Goal: Entertainment & Leisure: Consume media (video, audio)

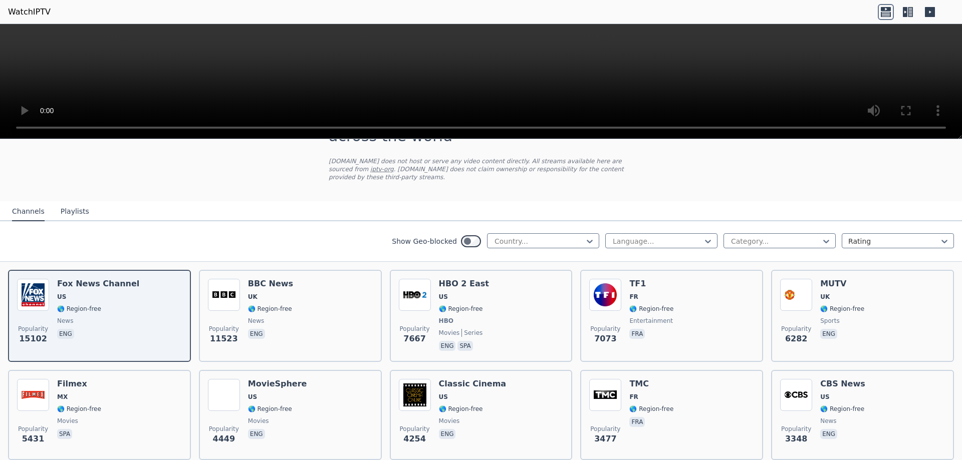
scroll to position [50, 0]
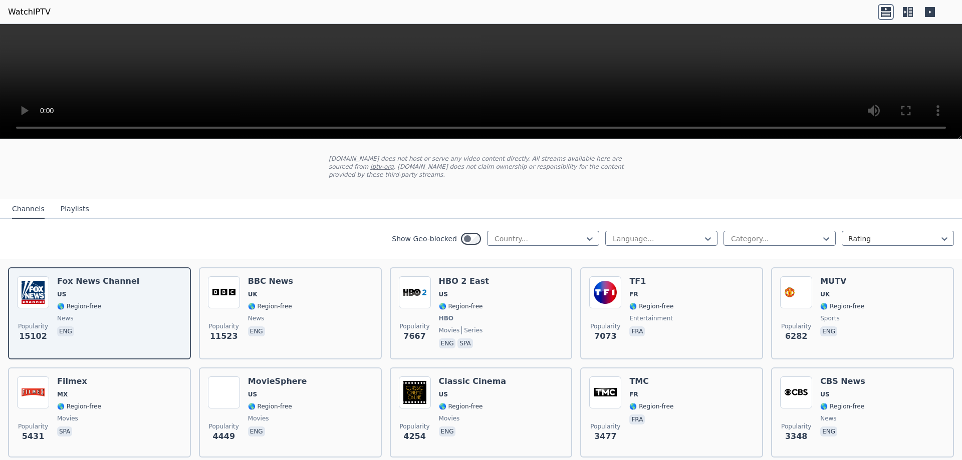
click at [512, 298] on div "Popularity 7667 HBO 2 East US 🌎 Region-free HBO movies series eng spa" at bounding box center [481, 314] width 165 height 74
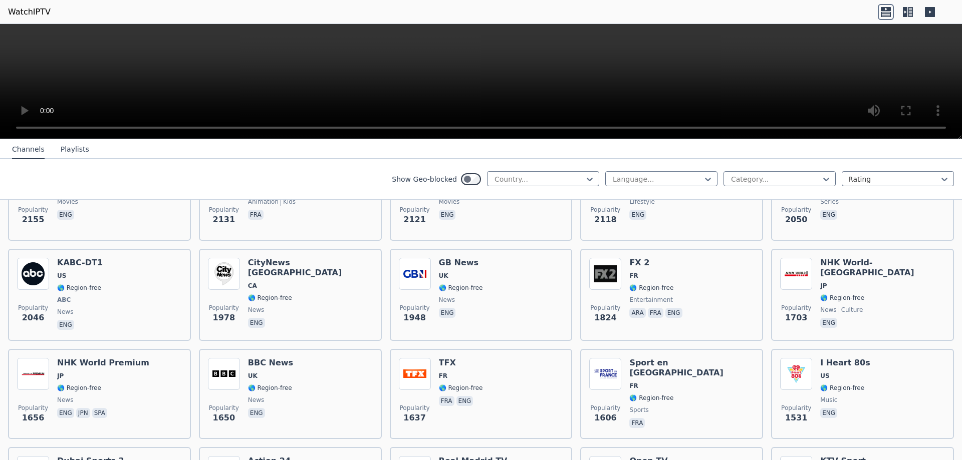
scroll to position [651, 0]
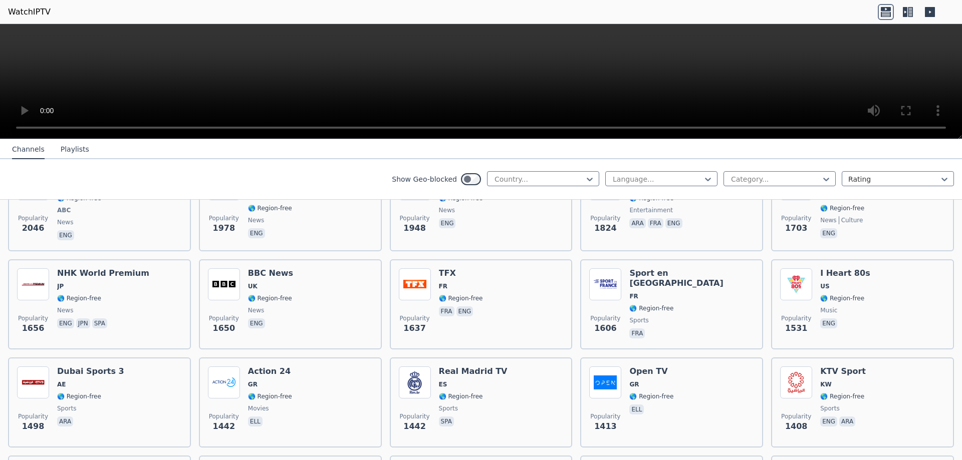
click at [323, 284] on div "Popularity 1650 BBC News UK 🌎 Region-free news eng" at bounding box center [290, 305] width 165 height 72
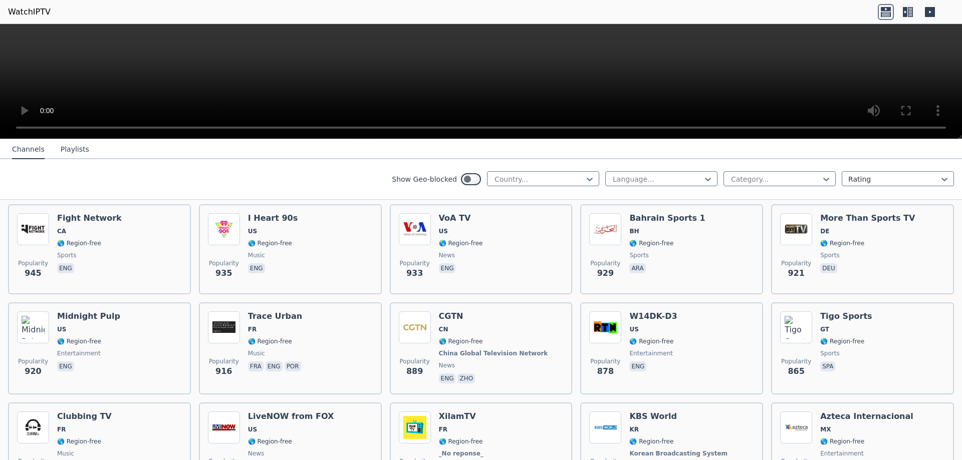
scroll to position [1854, 0]
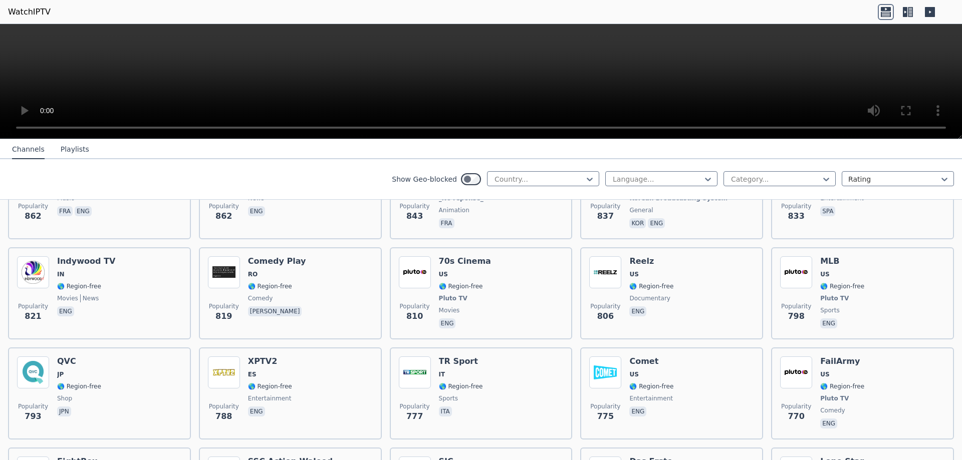
click at [508, 366] on div "Popularity 777 TR Sport IT 🌎 Region-free sports ita" at bounding box center [481, 394] width 165 height 74
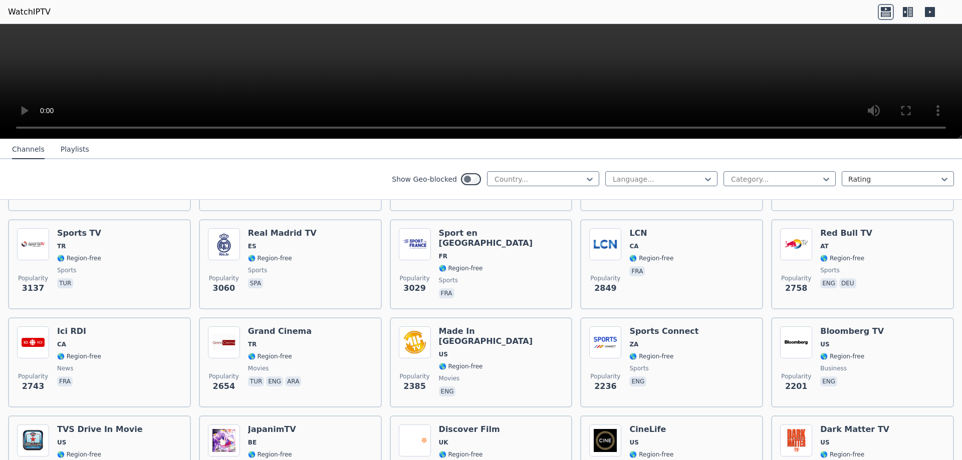
scroll to position [0, 0]
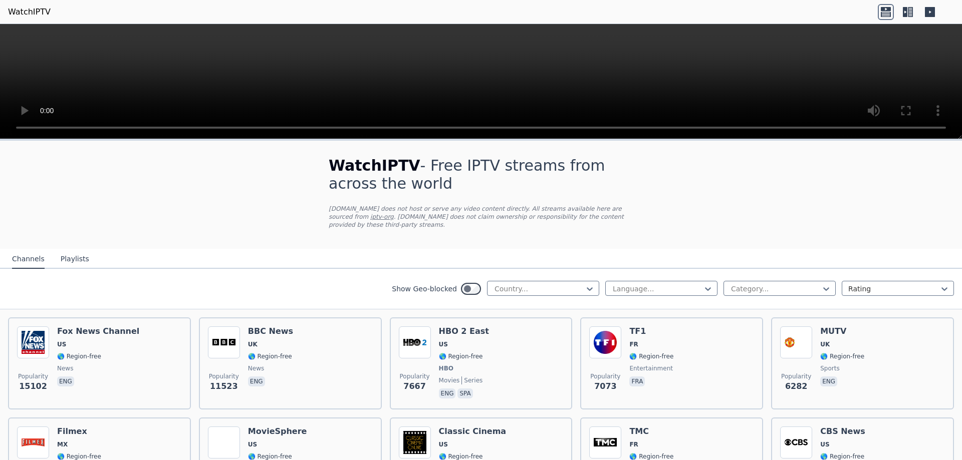
click at [537, 337] on div "Popularity 7667 HBO 2 East US 🌎 Region-free HBO movies series eng spa" at bounding box center [481, 364] width 165 height 74
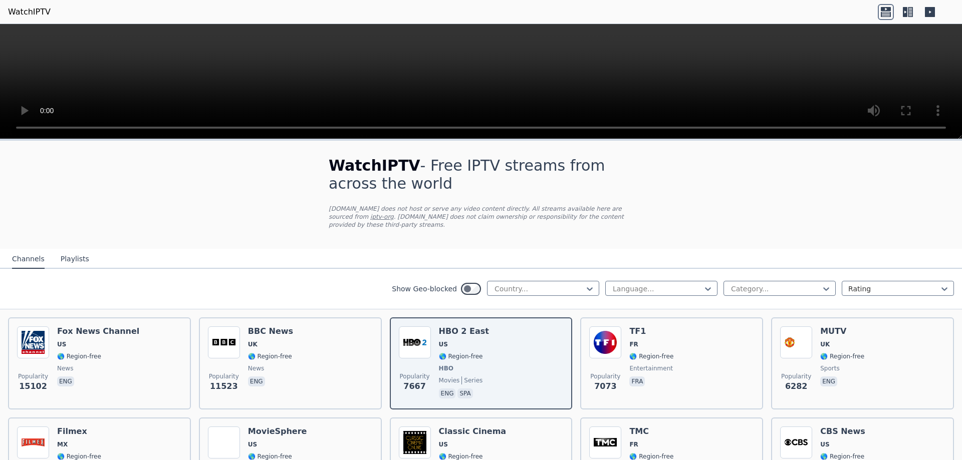
click at [574, 284] on div at bounding box center [539, 289] width 91 height 10
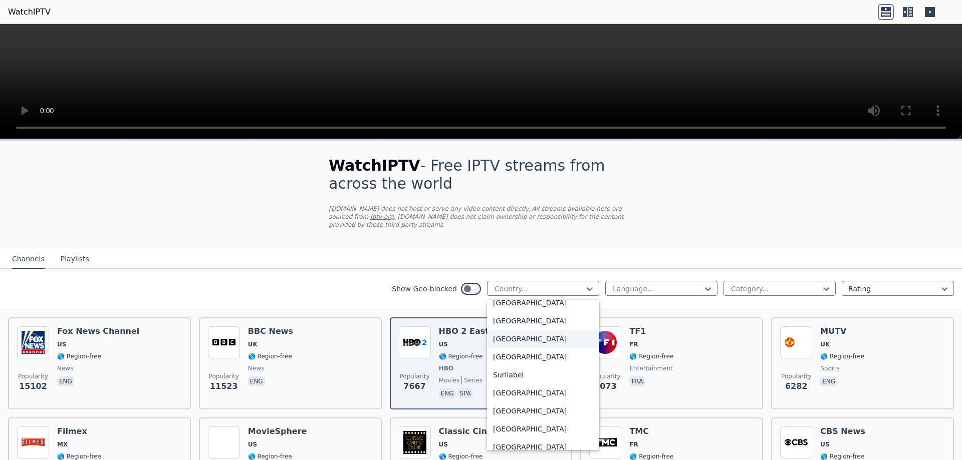
scroll to position [3106, 0]
click at [544, 332] on div "[GEOGRAPHIC_DATA]" at bounding box center [543, 335] width 112 height 18
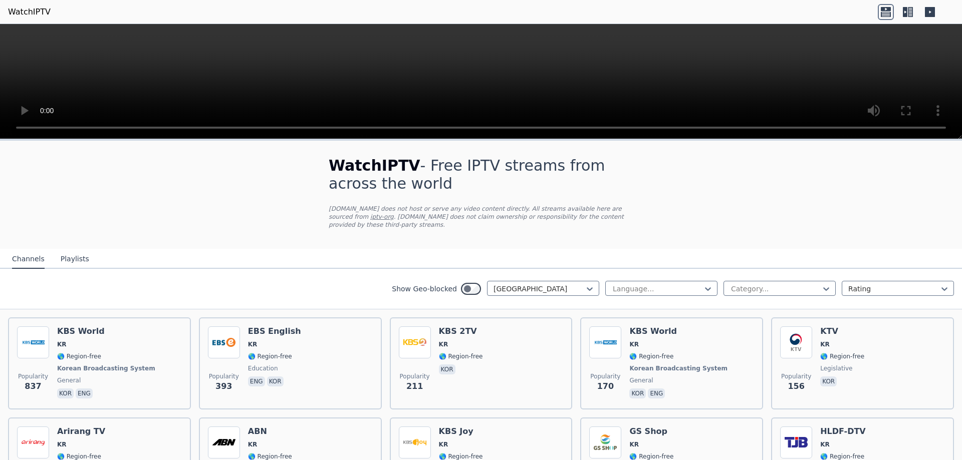
click at [117, 341] on span "KR" at bounding box center [107, 345] width 100 height 8
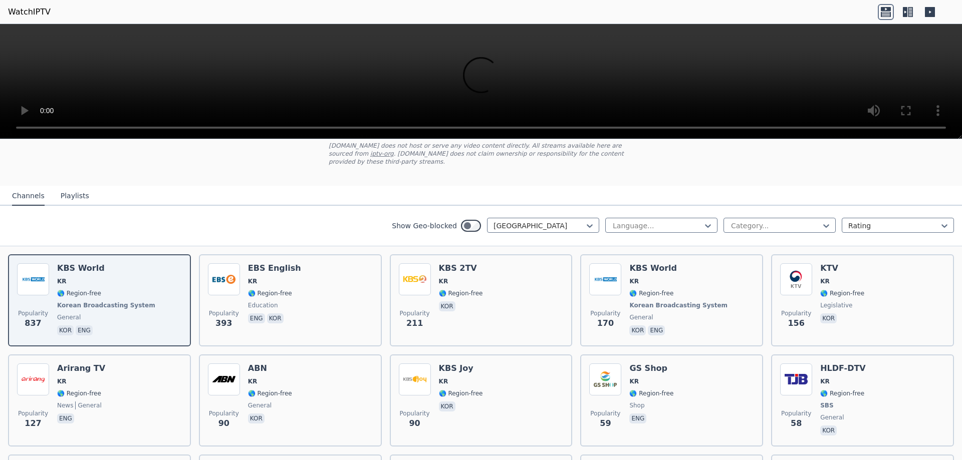
scroll to position [100, 0]
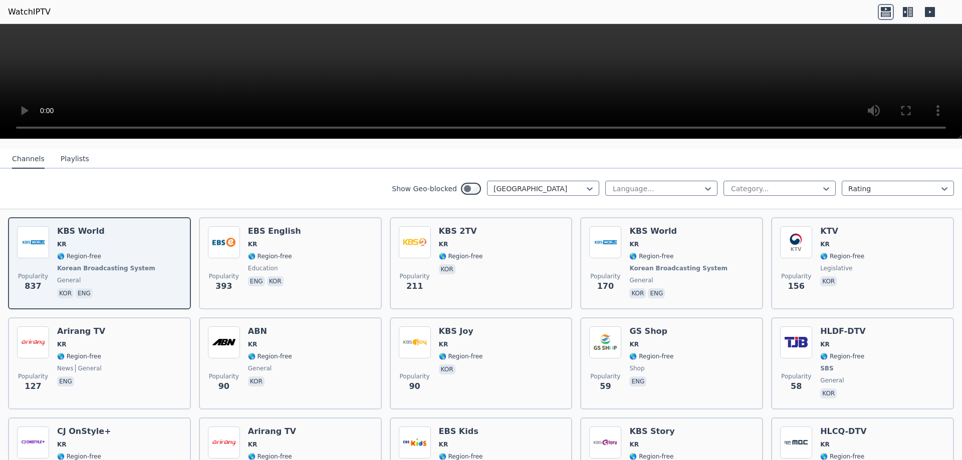
click at [68, 152] on button "Playlists" at bounding box center [75, 159] width 29 height 19
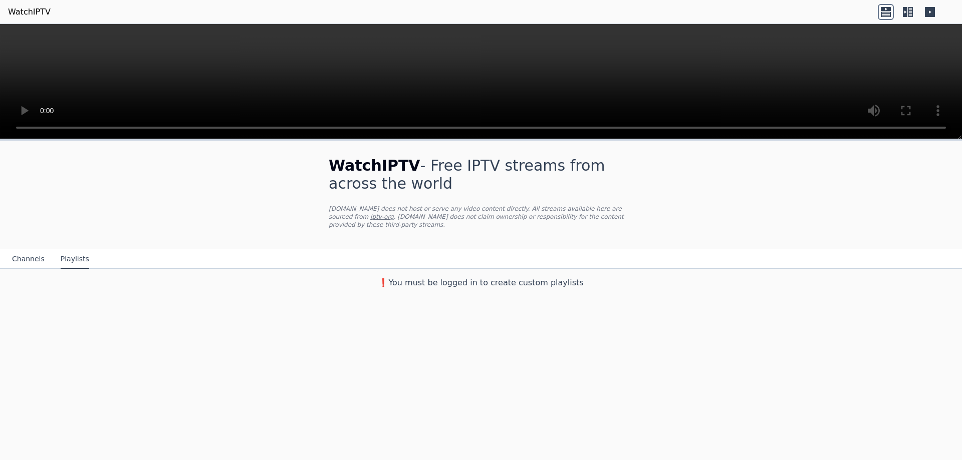
scroll to position [0, 0]
click at [19, 250] on button "Channels" at bounding box center [28, 259] width 33 height 19
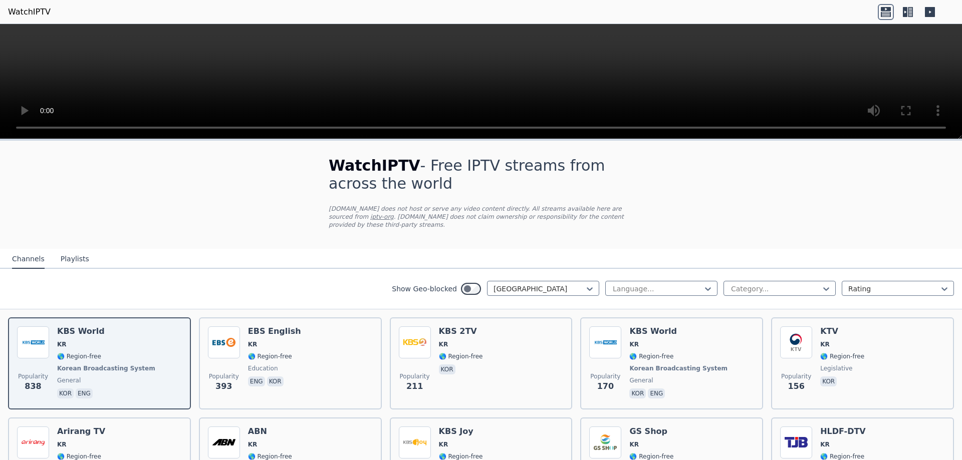
click at [690, 353] on span "🌎 Region-free" at bounding box center [679, 357] width 100 height 8
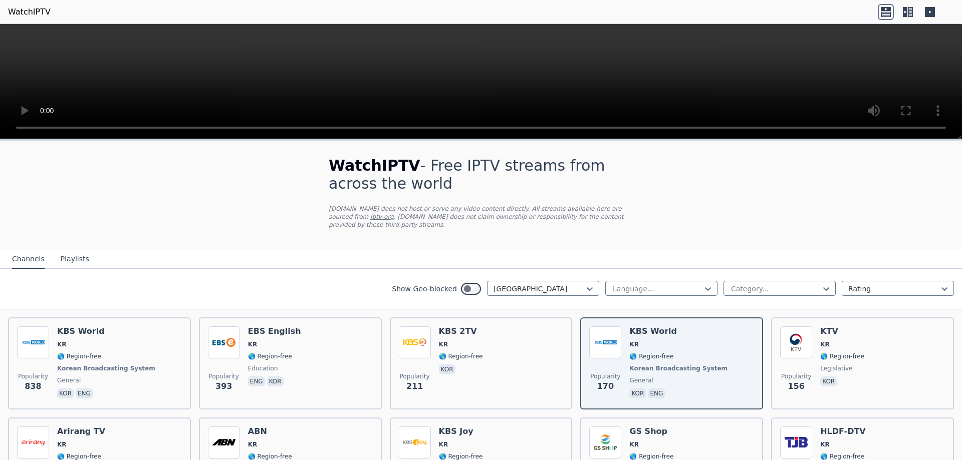
click at [515, 327] on div "Popularity 211 KBS 2TV KR 🌎 Region-free kor" at bounding box center [481, 364] width 165 height 74
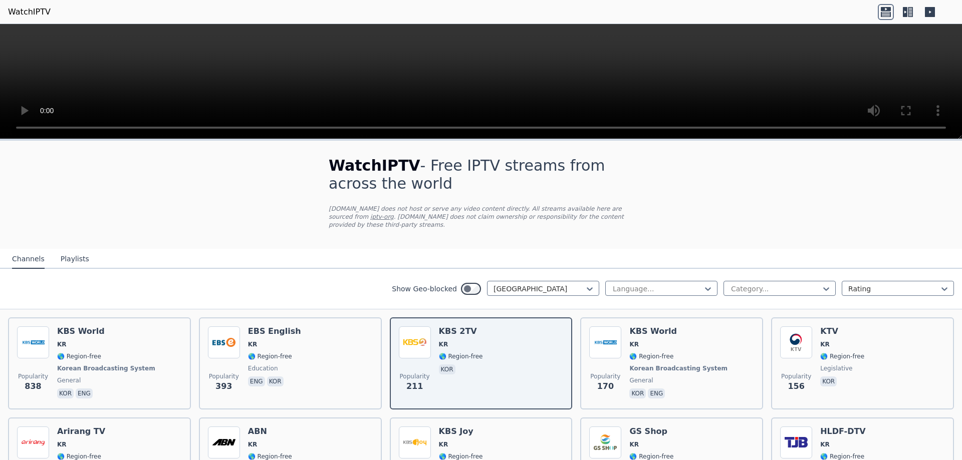
click at [456, 378] on div "KBS 2TV KR 🌎 Region-free kor" at bounding box center [461, 364] width 44 height 74
